Goal: Use online tool/utility: Utilize a website feature to perform a specific function

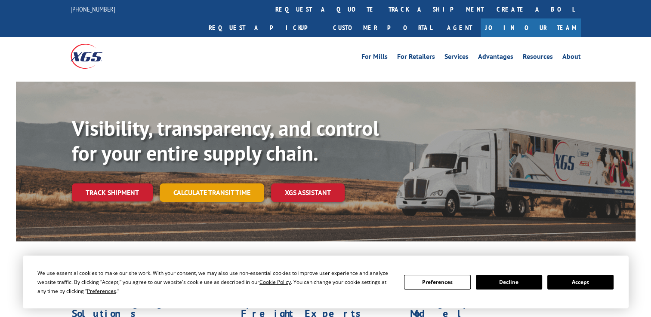
click at [227, 184] on link "Calculate transit time" at bounding box center [212, 193] width 105 height 18
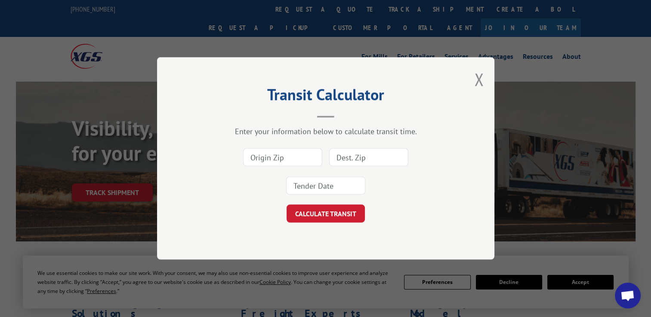
click at [279, 162] on input at bounding box center [282, 158] width 79 height 18
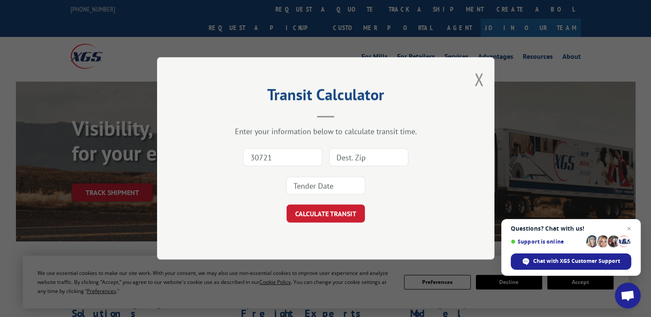
type input "30721"
click at [345, 154] on input at bounding box center [368, 158] width 79 height 18
type input "33109"
click at [348, 210] on button "CALCULATE TRANSIT" at bounding box center [325, 214] width 78 height 18
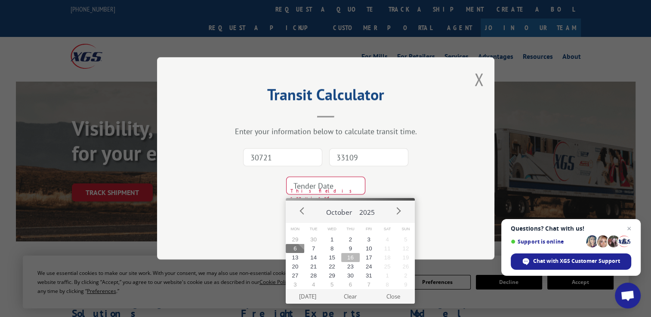
click at [354, 254] on button "16" at bounding box center [350, 257] width 18 height 9
type input "[DATE]"
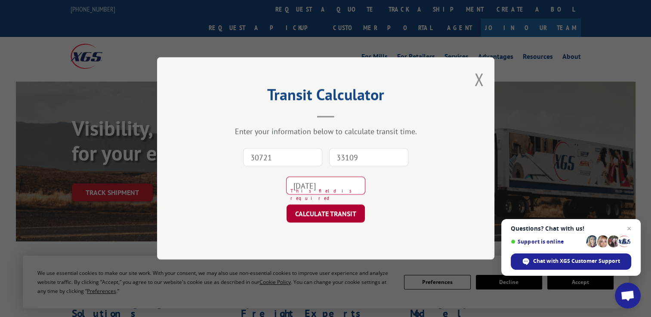
click at [341, 219] on button "CALCULATE TRANSIT" at bounding box center [325, 214] width 78 height 18
